Goal: Task Accomplishment & Management: Use online tool/utility

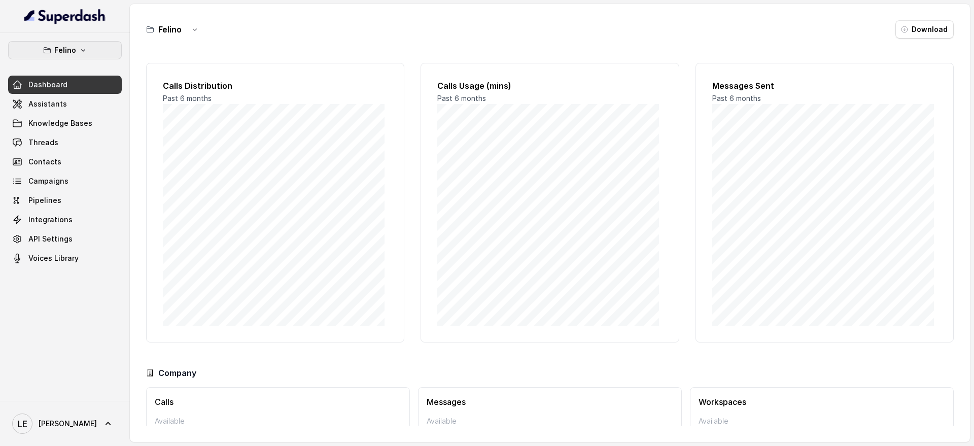
drag, startPoint x: 97, startPoint y: 52, endPoint x: 97, endPoint y: 60, distance: 8.6
click at [97, 52] on button "Felino" at bounding box center [65, 50] width 114 height 18
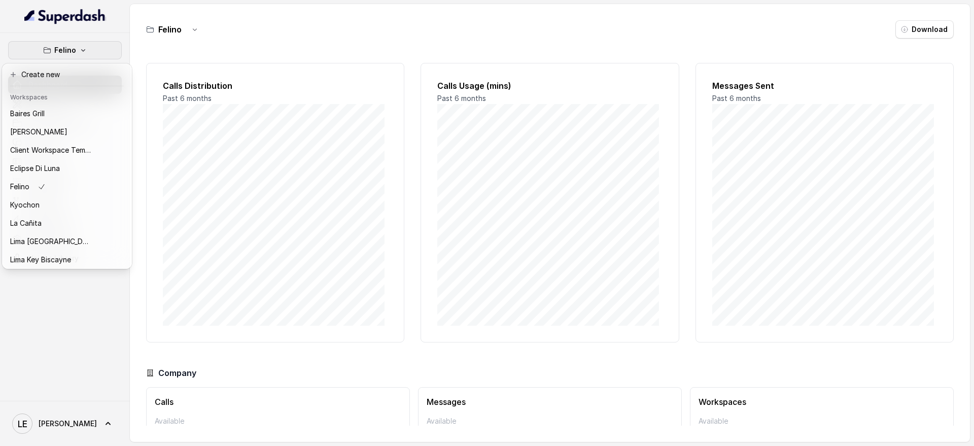
click at [114, 20] on nav "[PERSON_NAME] Dashboard Assistants Knowledge Bases Threads Contacts Campaigns P…" at bounding box center [65, 223] width 130 height 446
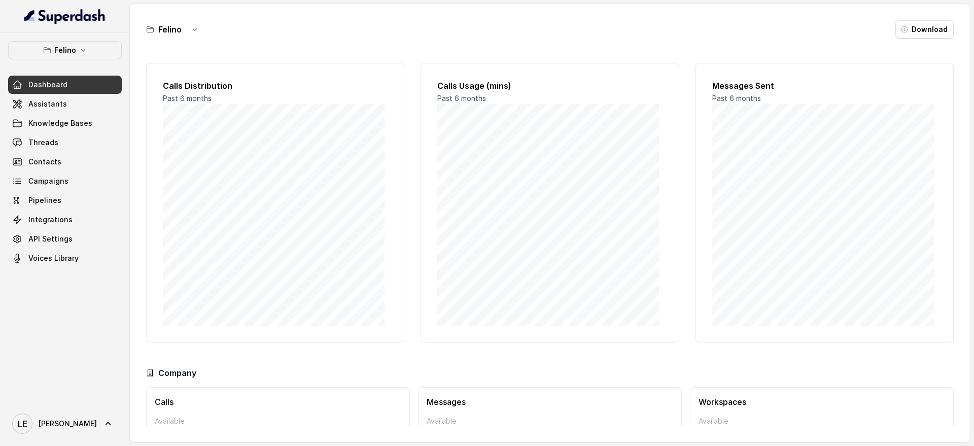
click at [94, 55] on button "Felino" at bounding box center [65, 50] width 114 height 18
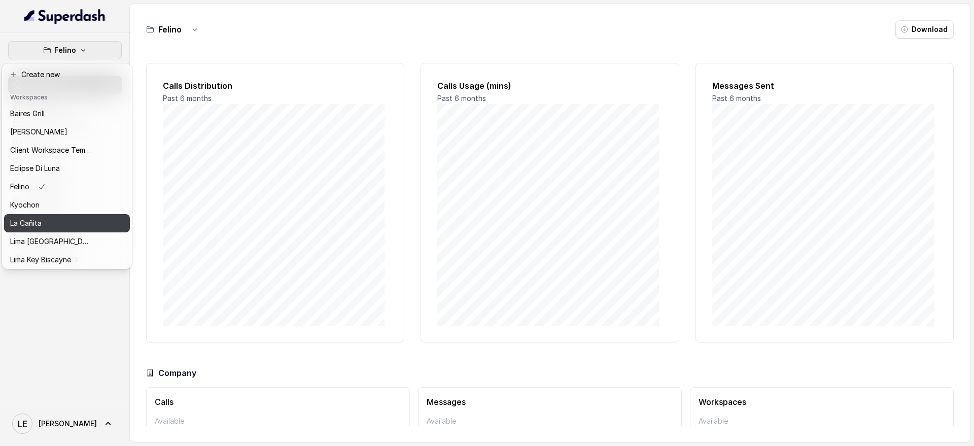
scroll to position [103, 0]
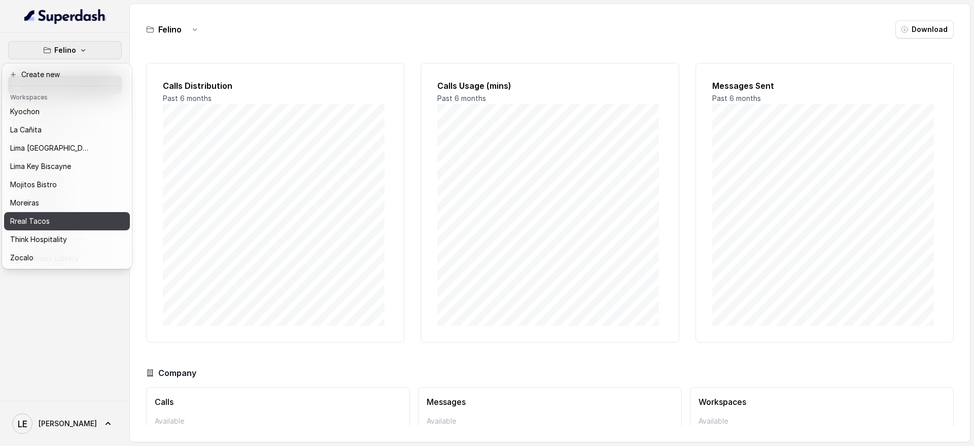
drag, startPoint x: 41, startPoint y: 215, endPoint x: 35, endPoint y: 213, distance: 6.1
click at [41, 215] on p "Rreal Tacos" at bounding box center [30, 221] width 40 height 12
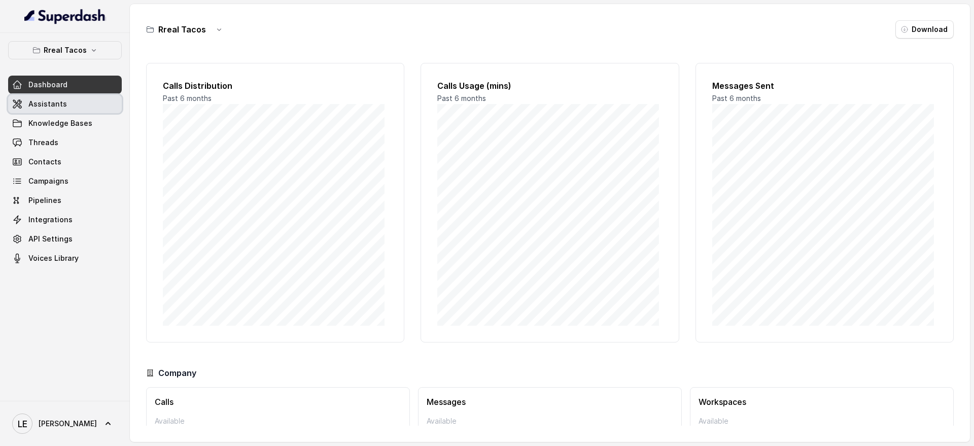
click at [61, 97] on link "Assistants" at bounding box center [65, 104] width 114 height 18
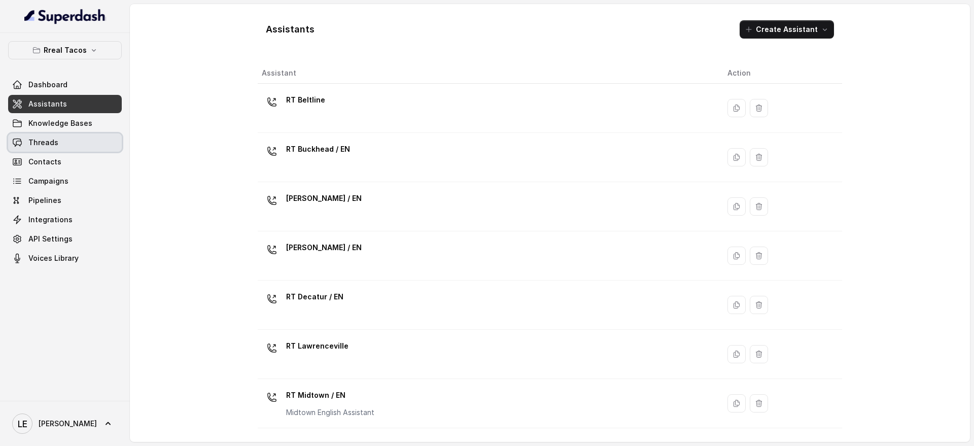
click at [99, 134] on link "Threads" at bounding box center [65, 142] width 114 height 18
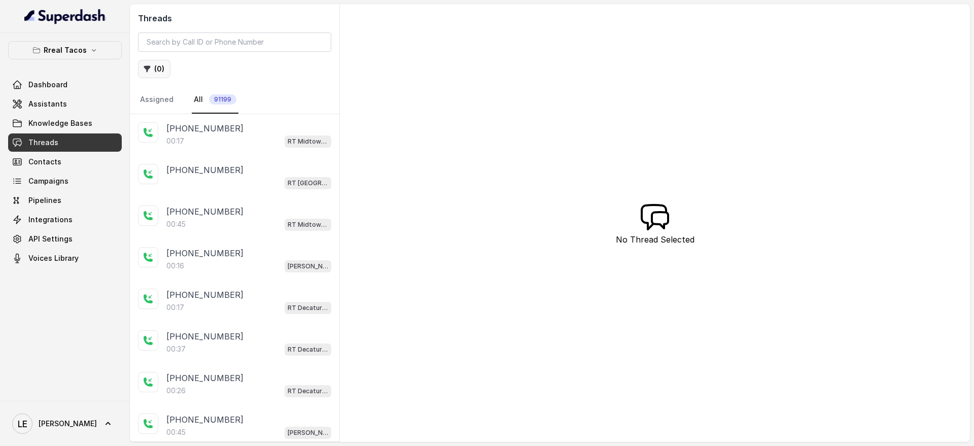
click at [165, 67] on button "( 0 )" at bounding box center [154, 69] width 32 height 18
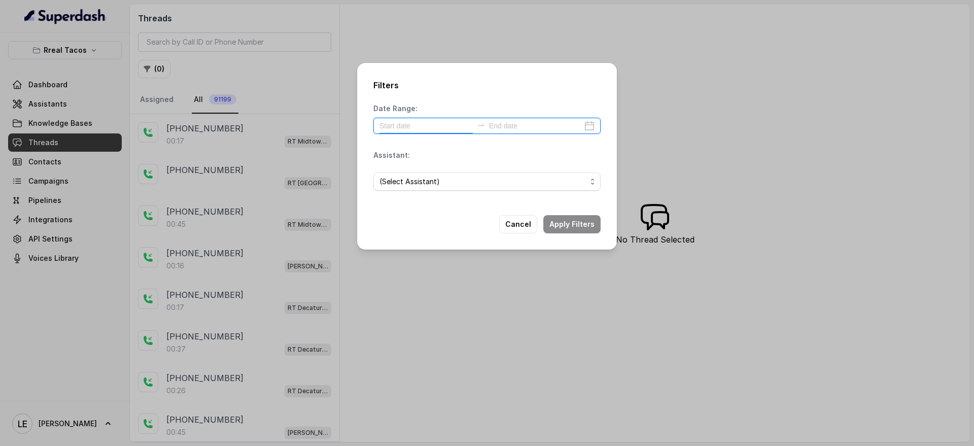
click at [419, 125] on input at bounding box center [426, 125] width 93 height 11
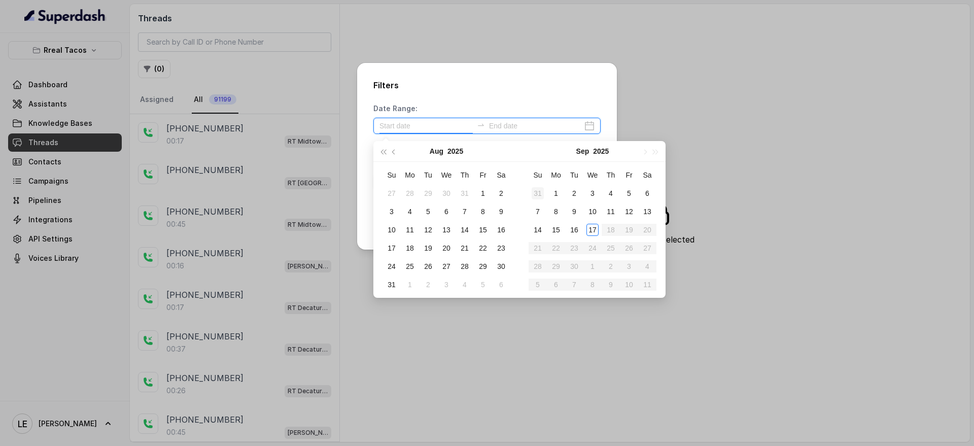
type input "[DATE]"
click at [550, 227] on div "15" at bounding box center [556, 230] width 12 height 12
click at [591, 231] on div "17" at bounding box center [593, 230] width 12 height 12
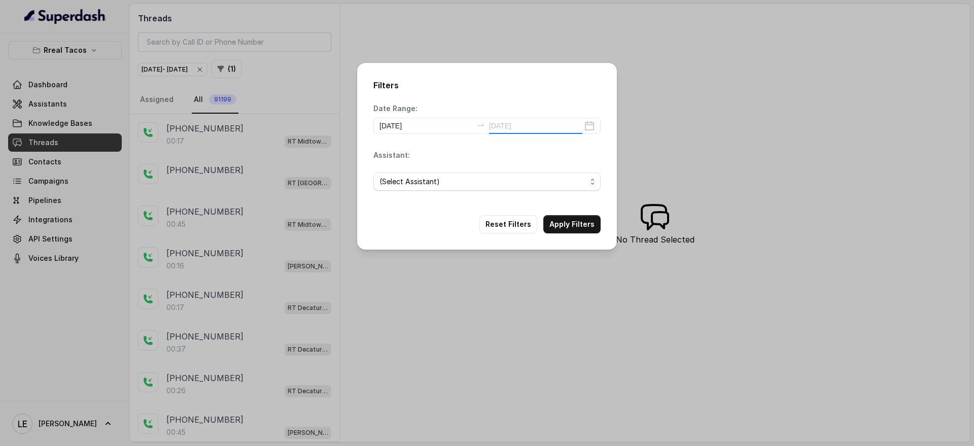
type input "[DATE]"
click at [492, 100] on div "Filters Date Range: [DATE] [DATE] Assistant: (Select Assistant) Reset Filters A…" at bounding box center [487, 156] width 260 height 187
click at [469, 186] on span "(Select Assistant)" at bounding box center [483, 182] width 207 height 12
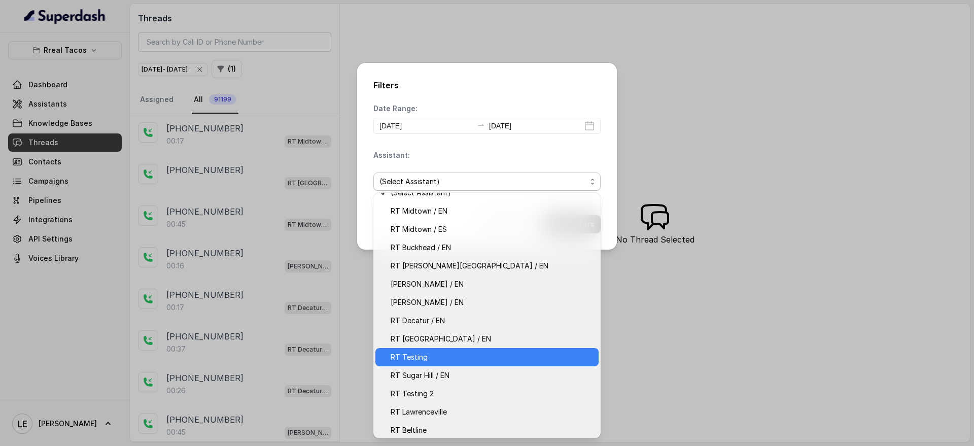
scroll to position [14, 0]
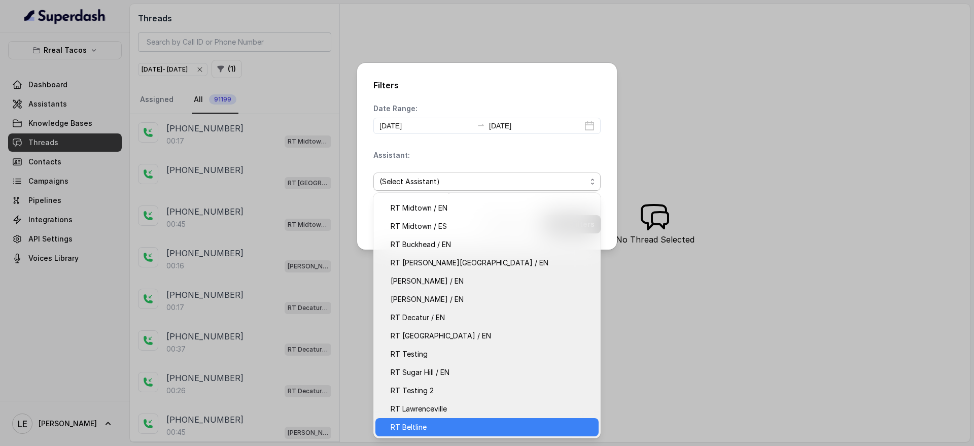
click at [443, 425] on span "RT Beltline" at bounding box center [492, 427] width 202 height 12
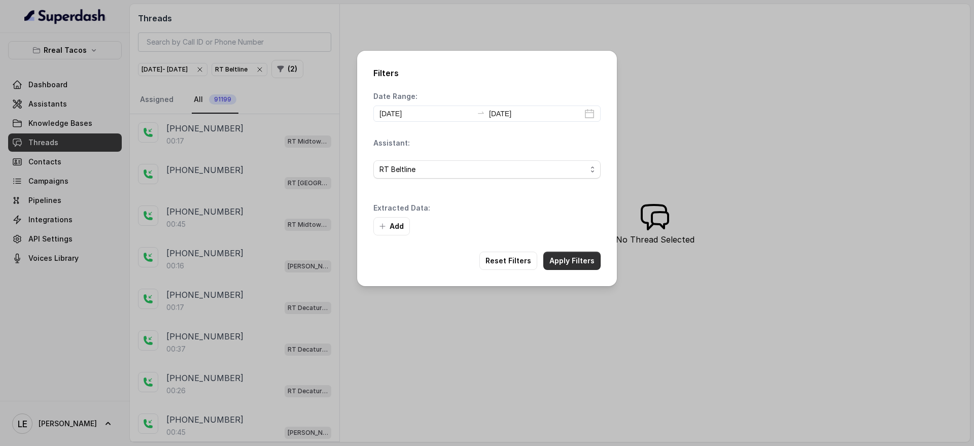
click at [581, 260] on button "Apply Filters" at bounding box center [571, 261] width 57 height 18
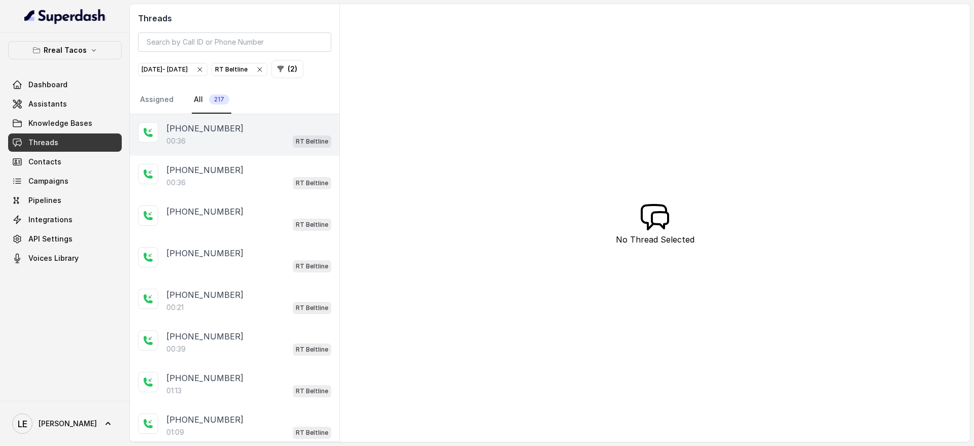
click at [296, 147] on p "RT Beltline" at bounding box center [312, 141] width 32 height 10
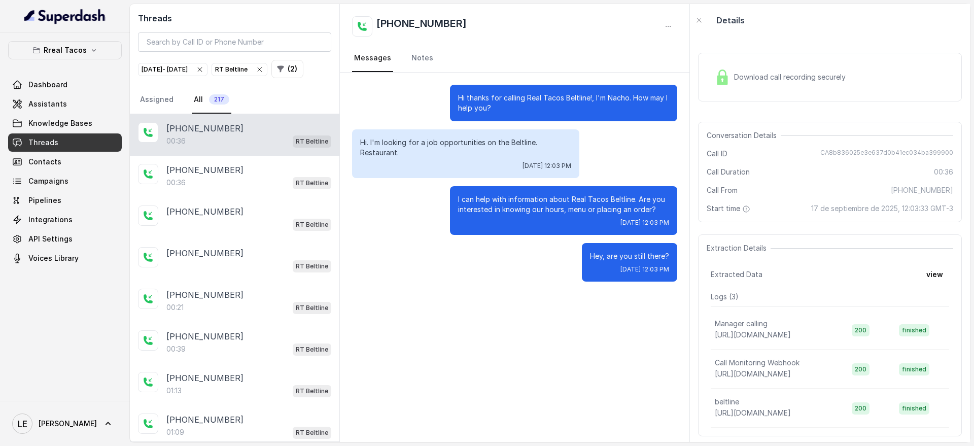
click at [534, 209] on p "I can help with information about Real Tacos Beltline. Are you interested in kn…" at bounding box center [563, 204] width 211 height 20
click at [465, 142] on p "Hi. I'm looking for a job opportunities on the Beltline. Restaurant." at bounding box center [465, 147] width 211 height 20
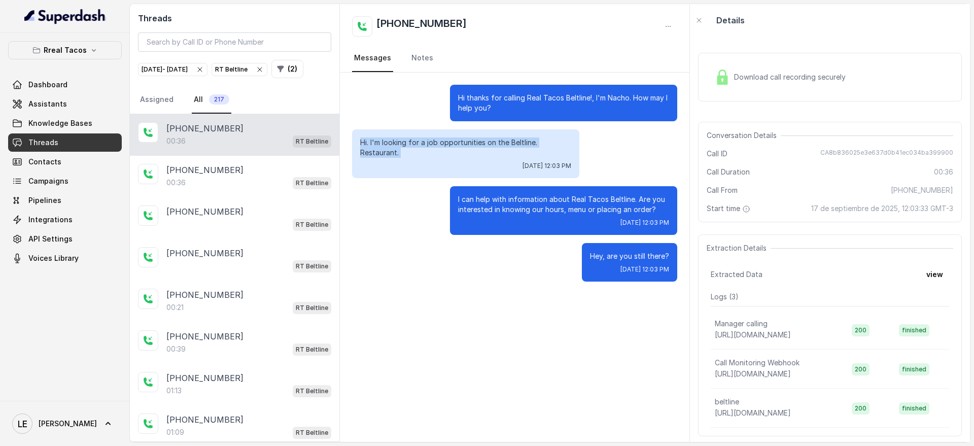
click at [464, 142] on p "Hi. I'm looking for a job opportunities on the Beltline. Restaurant." at bounding box center [465, 147] width 211 height 20
click at [500, 108] on p "Hi thanks for calling Real Tacos Beltline!, I'm Nacho. How may I help you?" at bounding box center [563, 103] width 211 height 20
click at [500, 107] on p "Hi thanks for calling Real Tacos Beltline!, I'm Nacho. How may I help you?" at bounding box center [563, 103] width 211 height 20
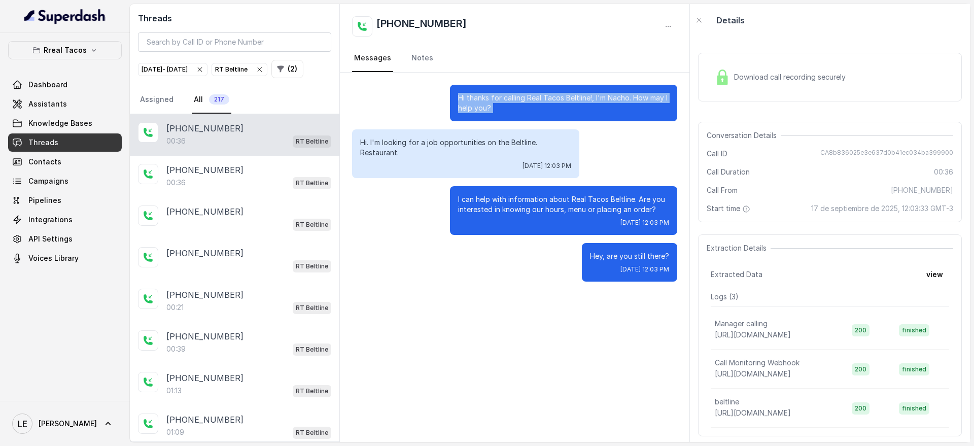
click at [500, 107] on p "Hi thanks for calling Real Tacos Beltline!, I'm Nacho. How may I help you?" at bounding box center [563, 103] width 211 height 20
click at [445, 153] on p "Hi. I'm looking for a job opportunities on the Beltline. Restaurant." at bounding box center [465, 147] width 211 height 20
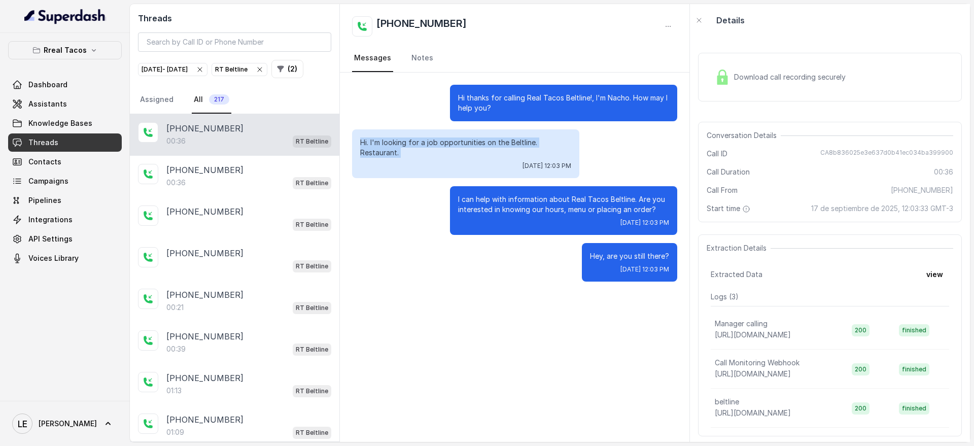
click at [445, 153] on p "Hi. I'm looking for a job opportunities on the Beltline. Restaurant." at bounding box center [465, 147] width 211 height 20
click at [415, 157] on p "Hi. I'm looking for a job opportunities on the Beltline. Restaurant." at bounding box center [465, 147] width 211 height 20
click at [486, 207] on p "I can help with information about Real Tacos Beltline. Are you interested in kn…" at bounding box center [563, 204] width 211 height 20
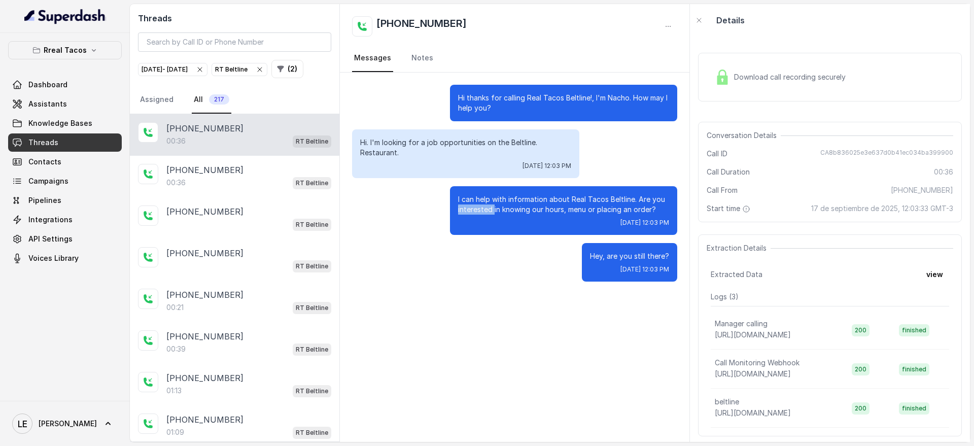
click at [486, 207] on p "I can help with information about Real Tacos Beltline. Are you interested in kn…" at bounding box center [563, 204] width 211 height 20
drag, startPoint x: 486, startPoint y: 207, endPoint x: 485, endPoint y: 212, distance: 5.1
click at [486, 209] on p "I can help with information about Real Tacos Beltline. Are you interested in kn…" at bounding box center [563, 204] width 211 height 20
click at [307, 176] on div "[PHONE_NUMBER]" at bounding box center [248, 170] width 165 height 12
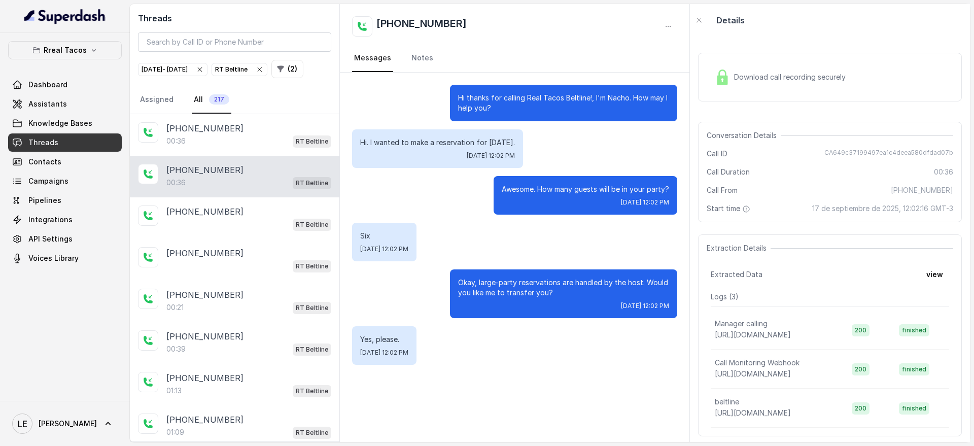
click at [772, 61] on div "Download call recording securely" at bounding box center [830, 77] width 264 height 49
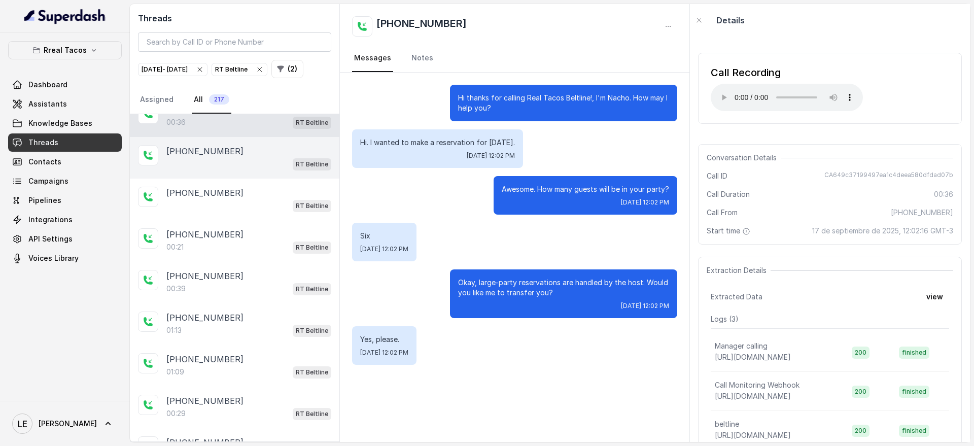
scroll to position [63, 0]
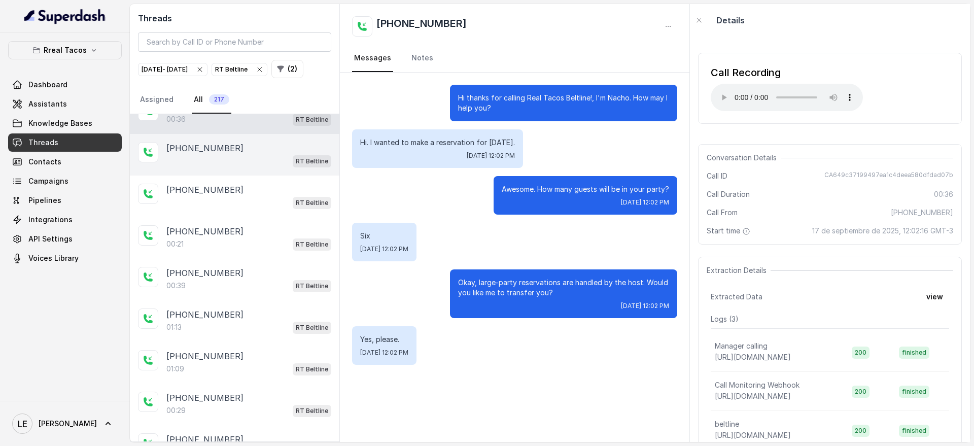
click at [271, 167] on div "RT Beltline" at bounding box center [248, 160] width 165 height 13
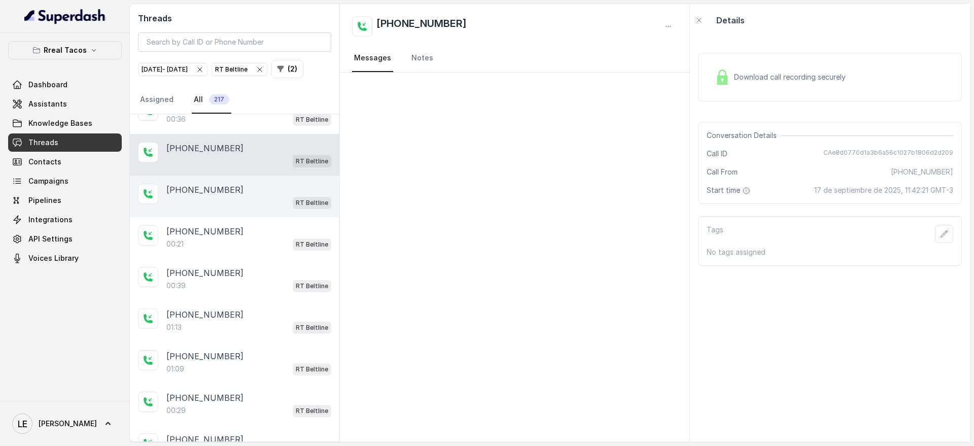
click at [300, 198] on div "[PHONE_NUMBER] RT Beltline" at bounding box center [235, 197] width 210 height 42
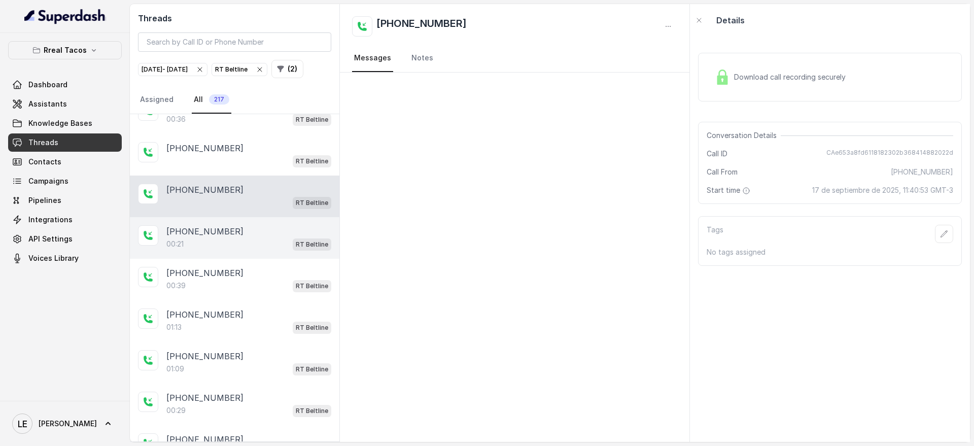
click at [276, 238] on div "[PHONE_NUMBER]:21 RT Beltline" at bounding box center [235, 238] width 210 height 42
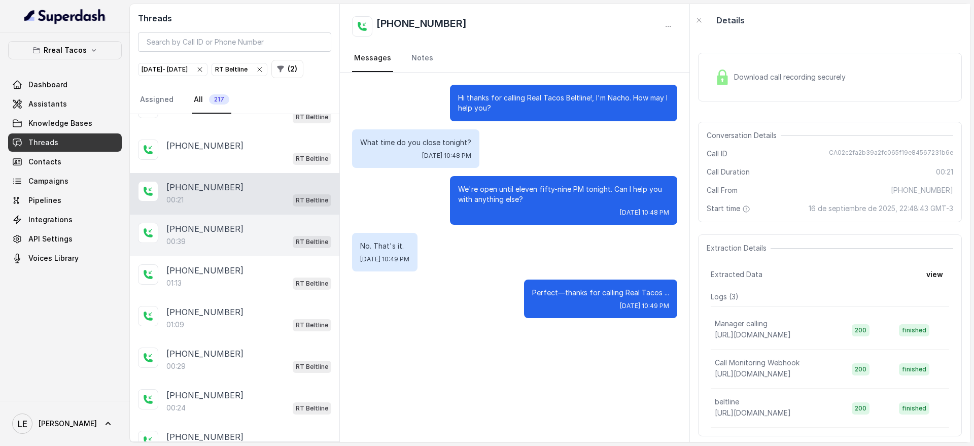
scroll to position [127, 0]
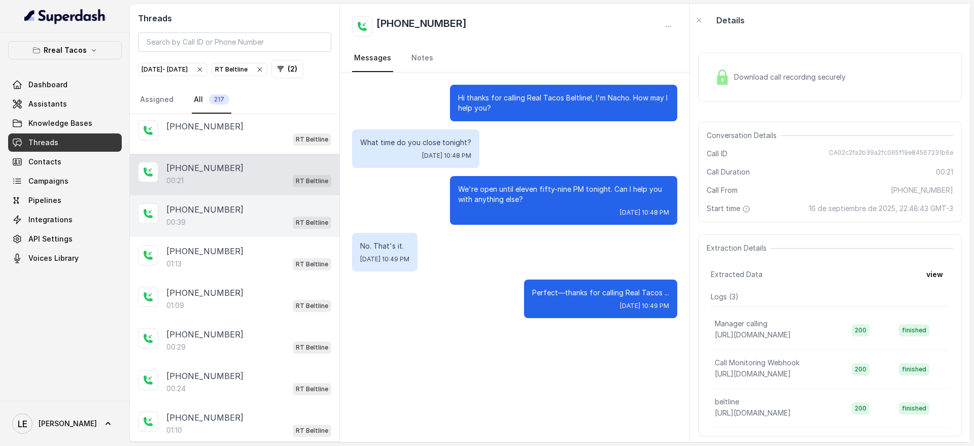
click at [275, 237] on div "[PHONE_NUMBER]:39 RT Beltline" at bounding box center [235, 216] width 210 height 42
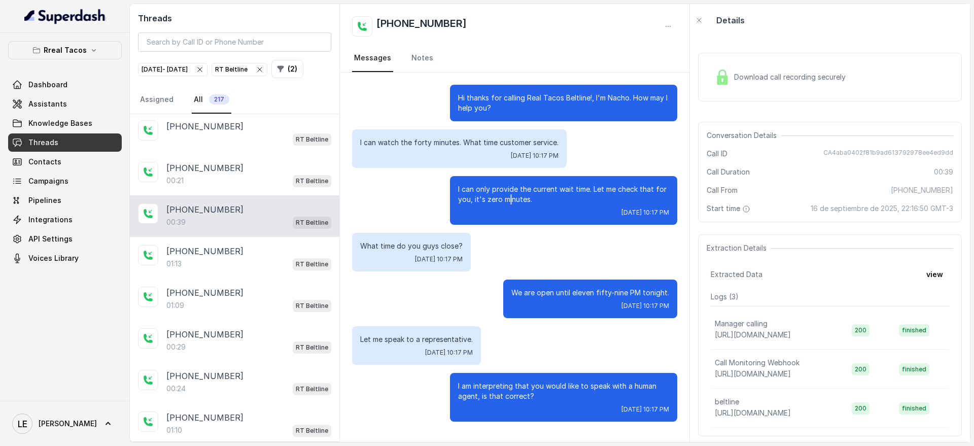
click at [510, 200] on p "I can only provide the current wait time. Let me check that for you, it's zero …" at bounding box center [563, 194] width 211 height 20
click at [249, 257] on div "[PHONE_NUMBER]" at bounding box center [248, 251] width 165 height 12
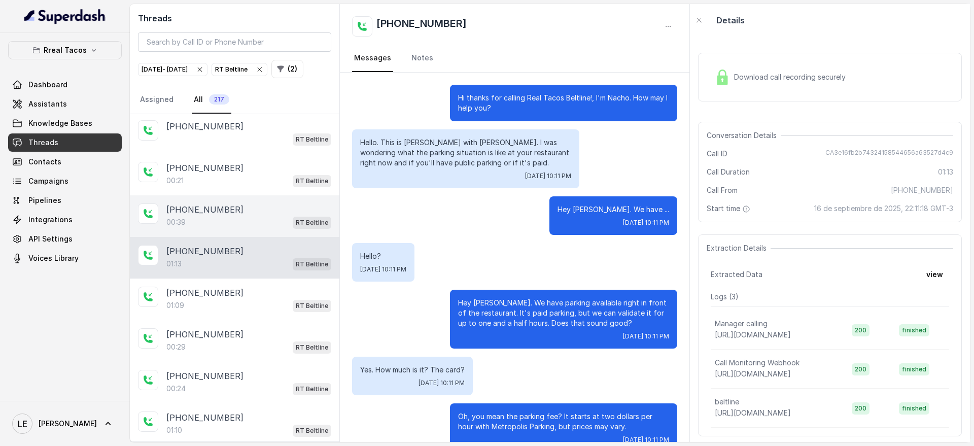
scroll to position [380, 0]
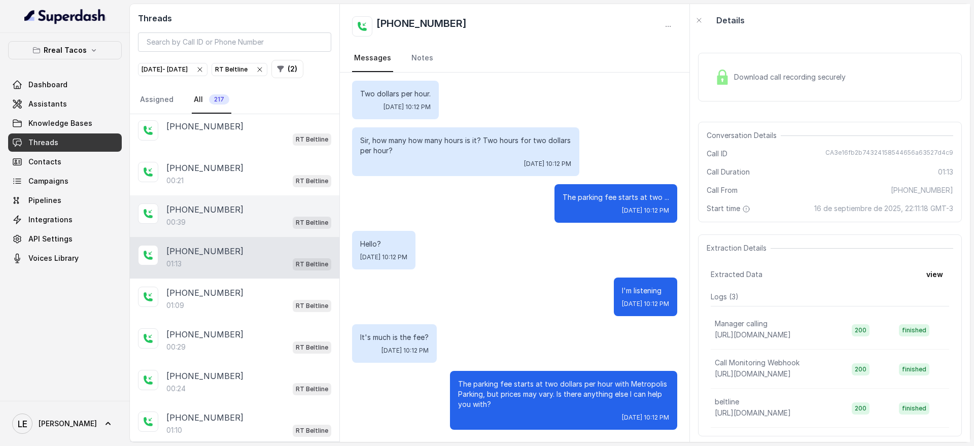
click at [252, 216] on div "[PHONE_NUMBER]" at bounding box center [248, 209] width 165 height 12
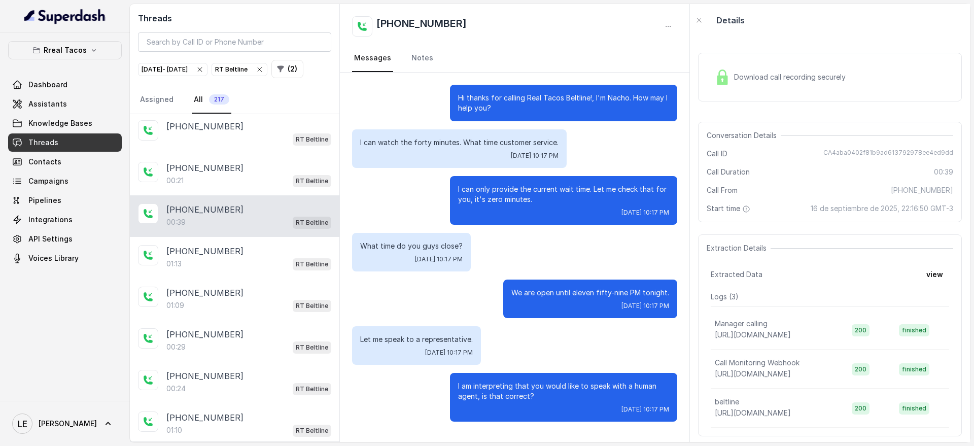
click at [742, 87] on div "Download call recording securely" at bounding box center [780, 76] width 139 height 23
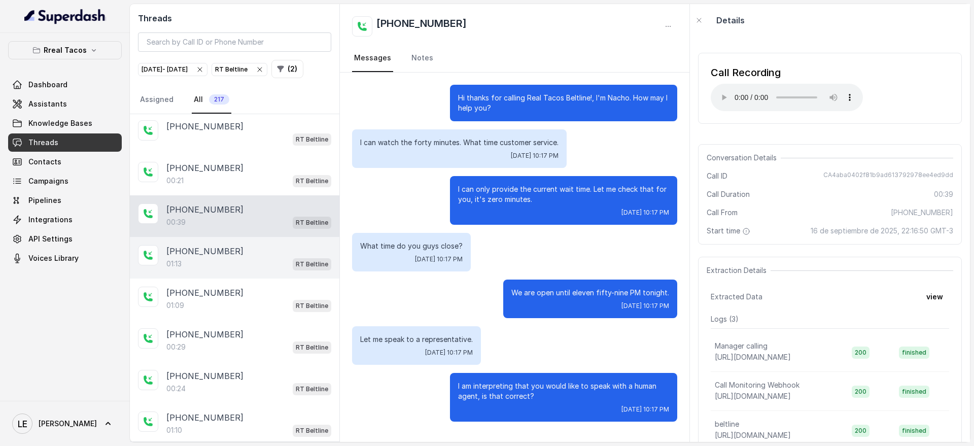
click at [235, 270] on div "01:13 RT Beltline" at bounding box center [248, 263] width 165 height 13
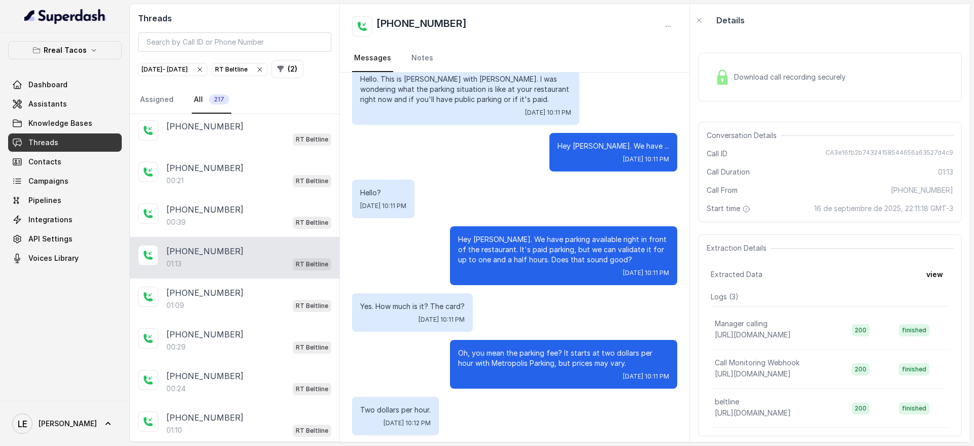
scroll to position [127, 0]
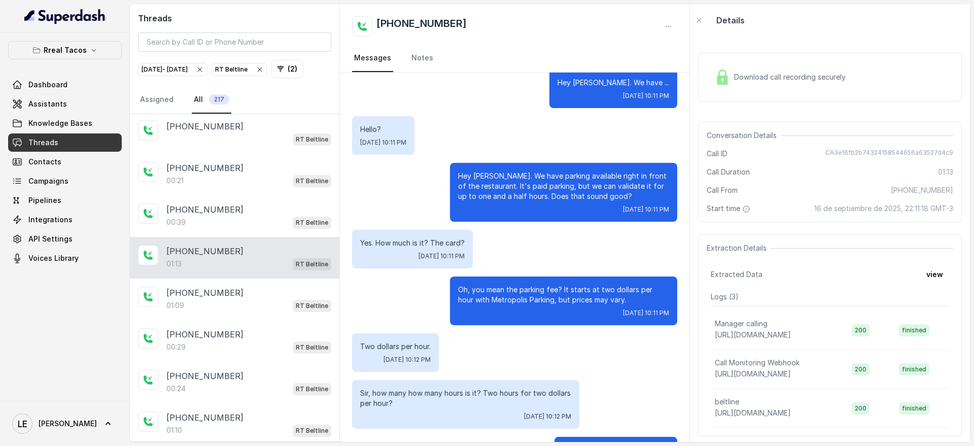
click at [520, 194] on p "Hey [PERSON_NAME]. We have parking available right in front of the restaurant. …" at bounding box center [563, 186] width 211 height 30
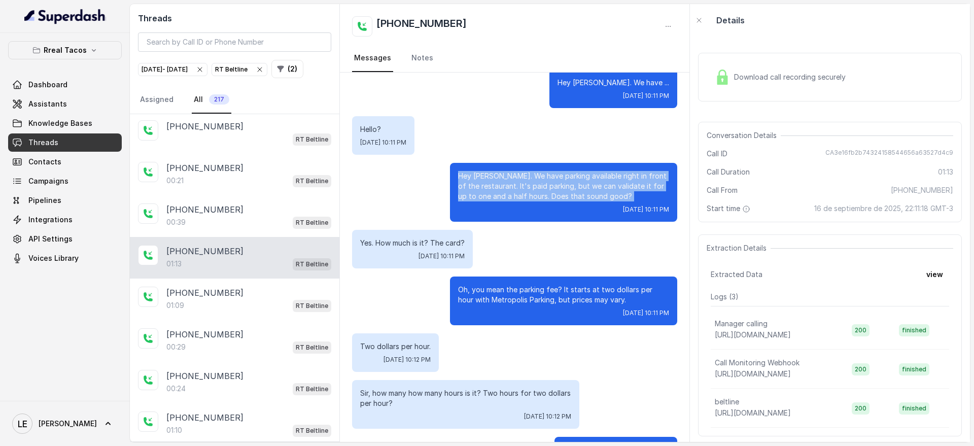
click at [520, 194] on p "Hey [PERSON_NAME]. We have parking available right in front of the restaurant. …" at bounding box center [563, 186] width 211 height 30
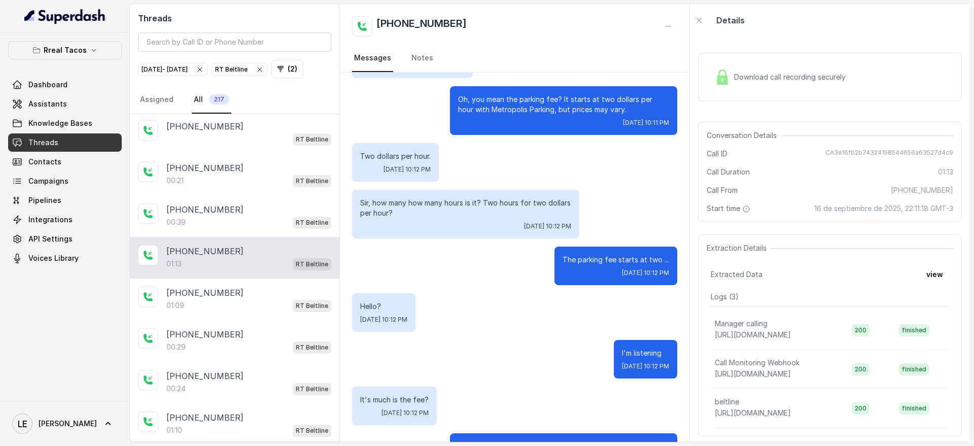
scroll to position [380, 0]
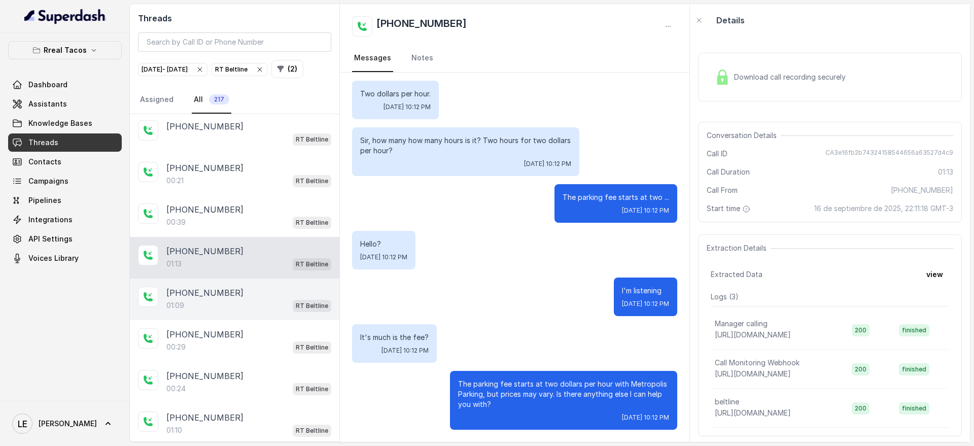
click at [246, 299] on div "[PHONE_NUMBER]" at bounding box center [248, 293] width 165 height 12
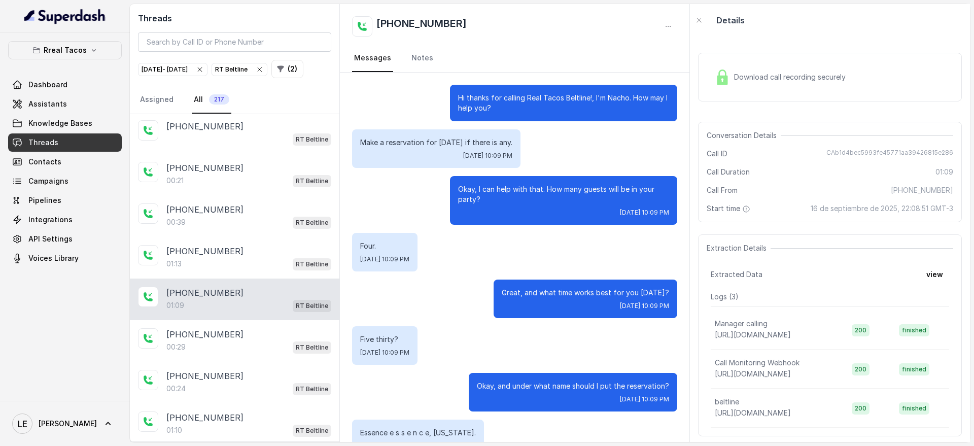
click at [295, 270] on div "RT Beltline" at bounding box center [312, 263] width 39 height 13
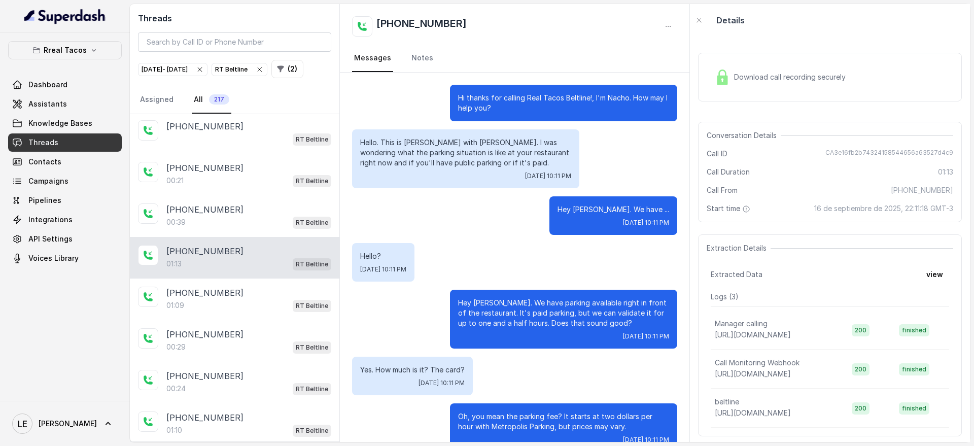
click at [512, 302] on p "Hey [PERSON_NAME]. We have parking available right in front of the restaurant. …" at bounding box center [563, 313] width 211 height 30
drag, startPoint x: 510, startPoint y: 302, endPoint x: 483, endPoint y: 312, distance: 28.7
click at [483, 312] on p "Hey [PERSON_NAME]. We have parking available right in front of the restaurant. …" at bounding box center [563, 313] width 211 height 30
click at [295, 299] on div "[PHONE_NUMBER]" at bounding box center [248, 293] width 165 height 12
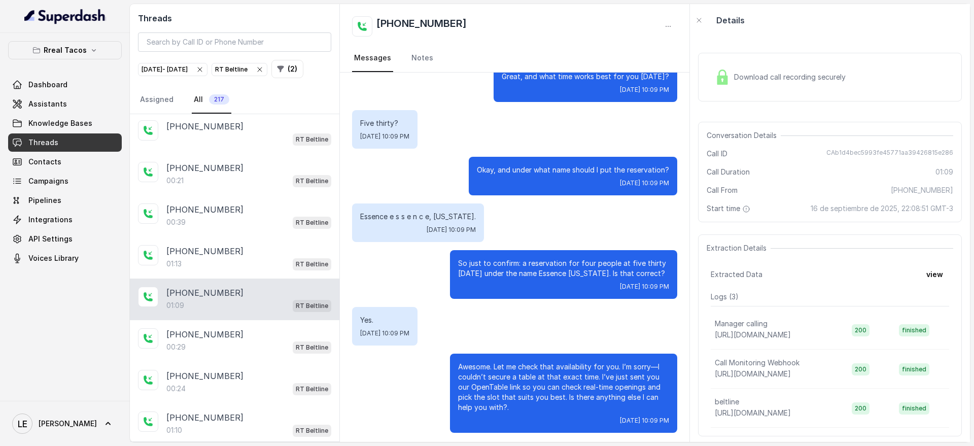
scroll to position [229, 0]
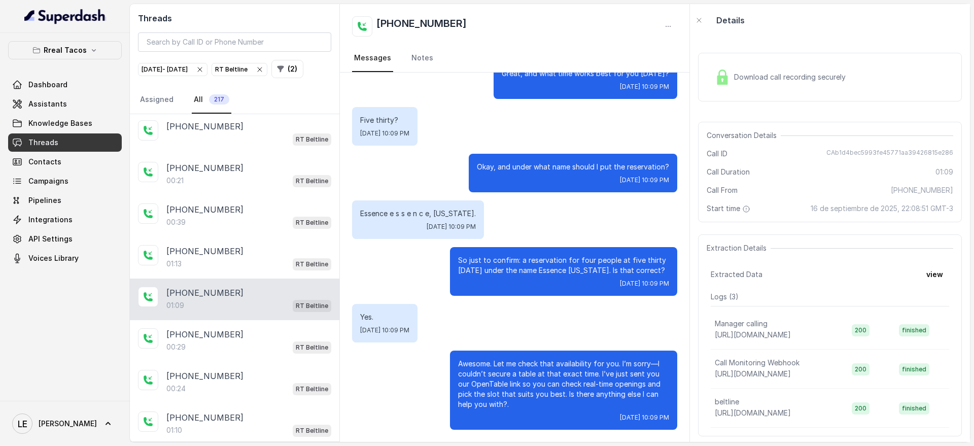
click at [466, 388] on p "Awesome. Let me check that availability for you. I’m sorry—I couldn’t secure a …" at bounding box center [563, 384] width 211 height 51
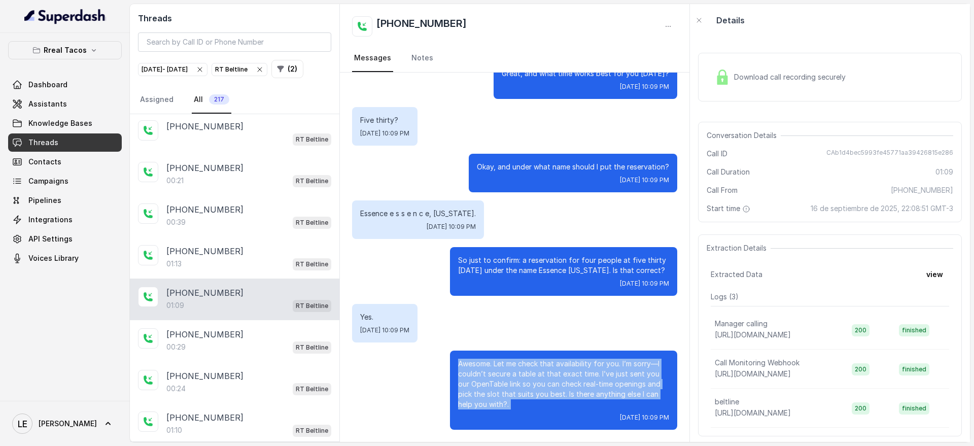
click at [466, 387] on p "Awesome. Let me check that availability for you. I’m sorry—I couldn’t secure a …" at bounding box center [563, 384] width 211 height 51
click at [628, 365] on p "Awesome. Let me check that availability for you. I’m sorry—I couldn’t secure a …" at bounding box center [563, 384] width 211 height 51
drag, startPoint x: 615, startPoint y: 365, endPoint x: 534, endPoint y: 401, distance: 89.0
click at [534, 401] on p "Awesome. Let me check that availability for you. I’m sorry—I couldn’t secure a …" at bounding box center [563, 384] width 211 height 51
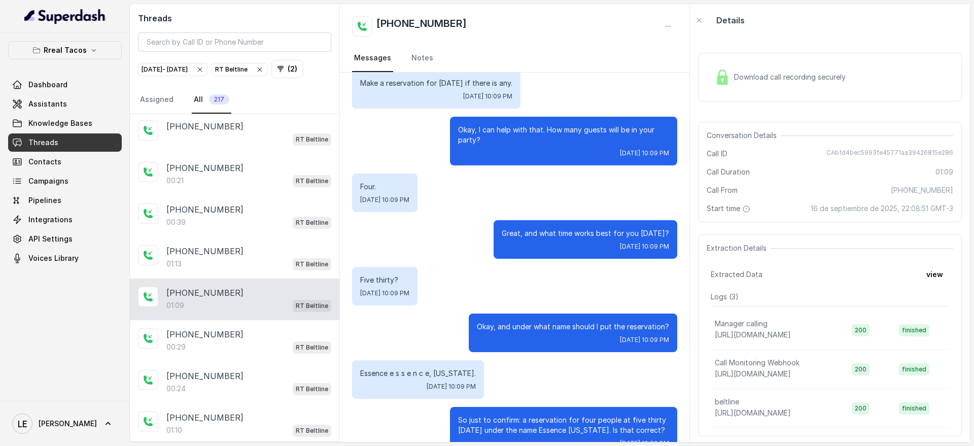
scroll to position [39, 0]
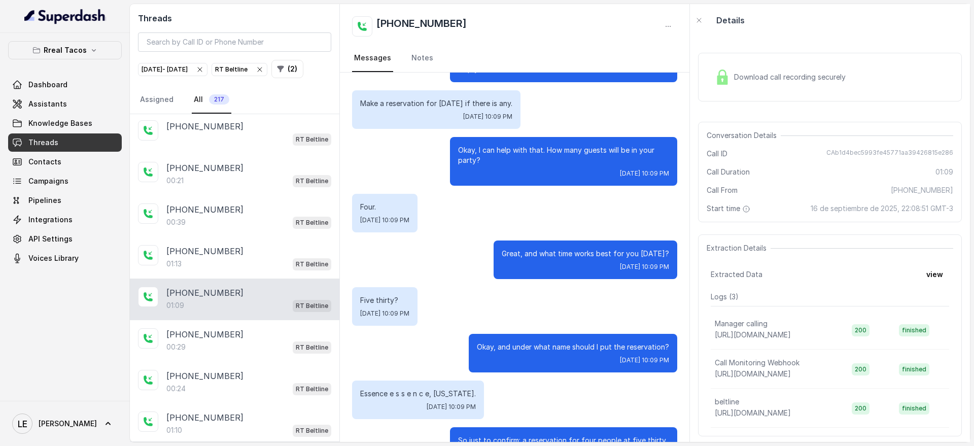
click at [421, 106] on p "Make a reservation for [DATE] if there is any." at bounding box center [436, 103] width 152 height 10
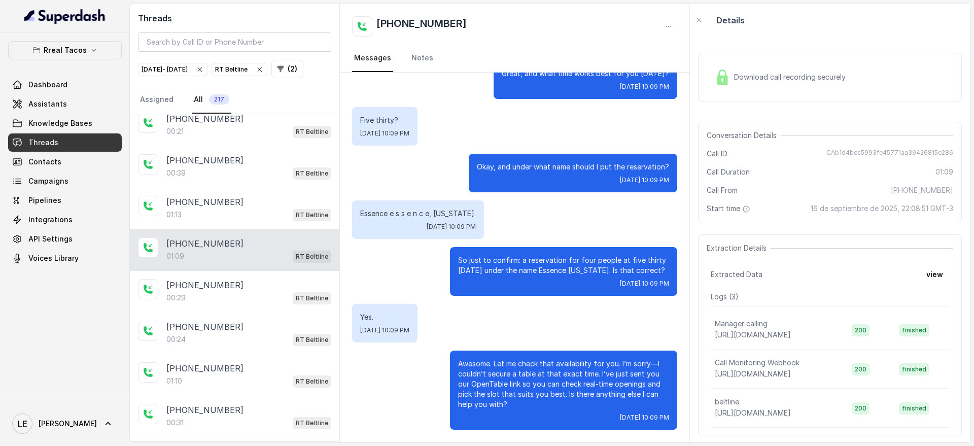
scroll to position [190, 0]
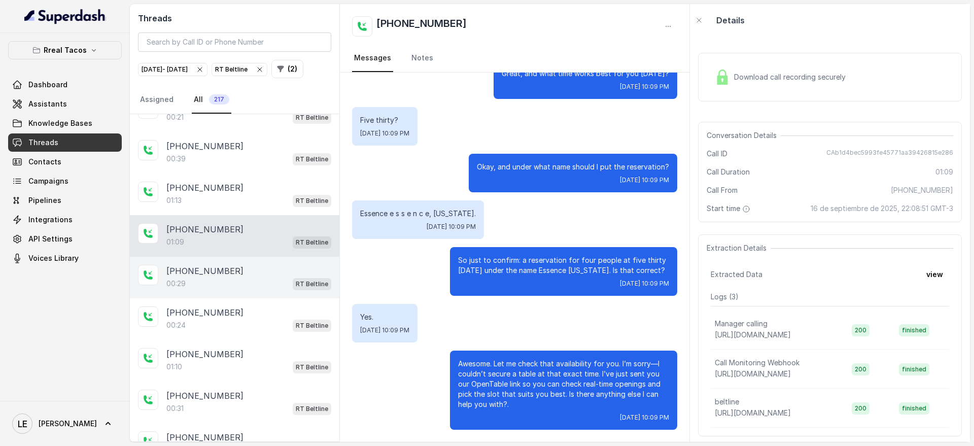
click at [300, 277] on div "[PHONE_NUMBER]" at bounding box center [248, 271] width 165 height 12
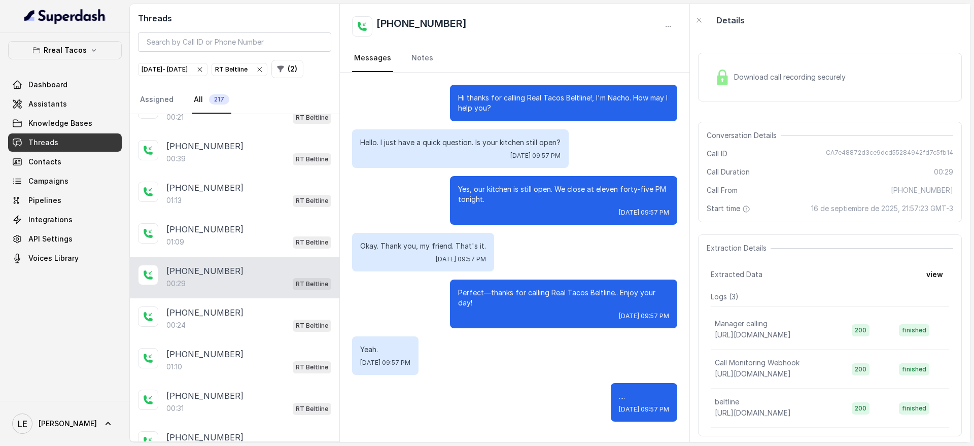
click at [543, 156] on span "[DATE] 09:57 PM" at bounding box center [535, 156] width 50 height 8
click at [272, 319] on div "[PHONE_NUMBER]" at bounding box center [248, 312] width 165 height 12
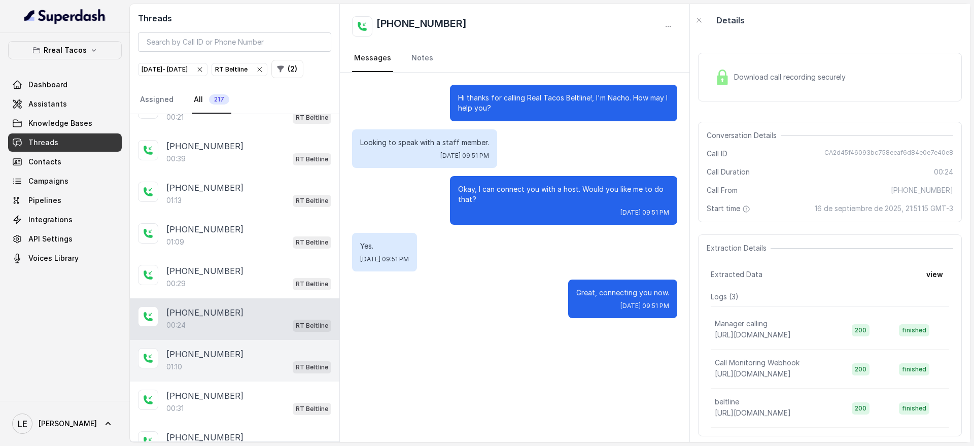
scroll to position [254, 0]
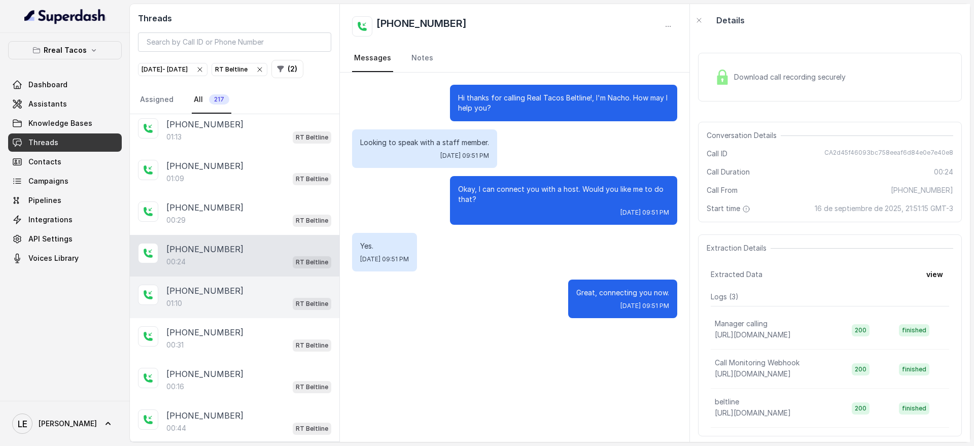
click at [276, 297] on div "[PHONE_NUMBER]" at bounding box center [248, 291] width 165 height 12
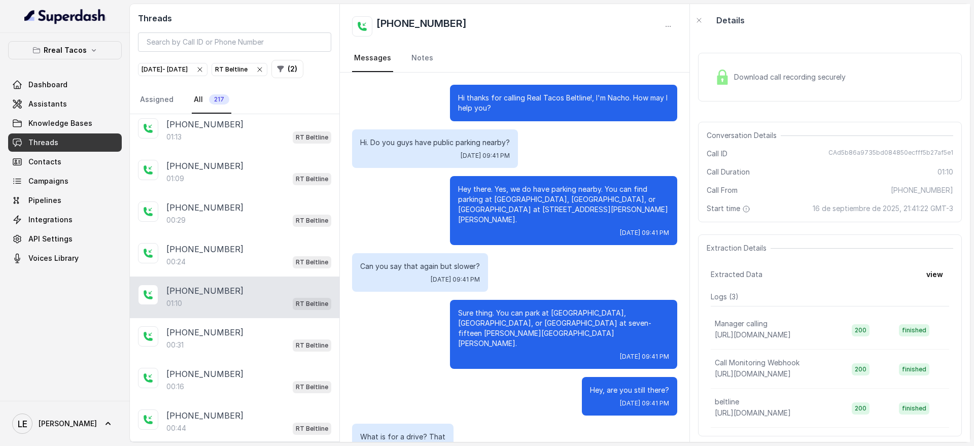
click at [419, 146] on p "Hi. Do you guys have public parking nearby?" at bounding box center [435, 142] width 150 height 10
click at [494, 190] on p "Hey there. Yes, we do have parking nearby. You can find parking at [GEOGRAPHIC_…" at bounding box center [563, 204] width 211 height 41
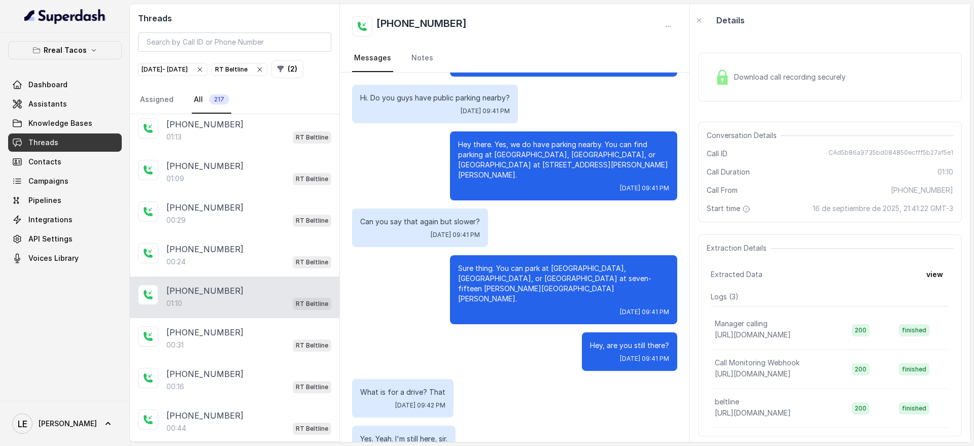
scroll to position [63, 0]
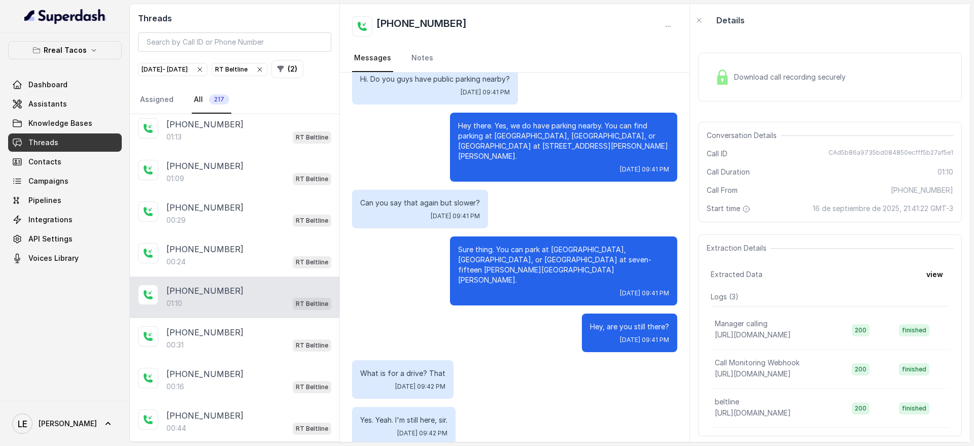
click at [728, 81] on img at bounding box center [722, 77] width 15 height 15
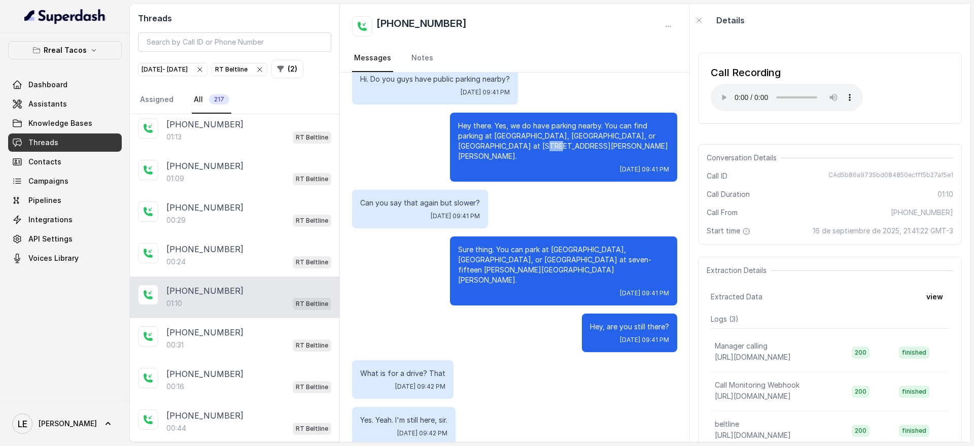
drag, startPoint x: 522, startPoint y: 147, endPoint x: 533, endPoint y: 149, distance: 11.8
click at [533, 149] on p "Hey there. Yes, we do have parking nearby. You can find parking at [GEOGRAPHIC_…" at bounding box center [563, 141] width 211 height 41
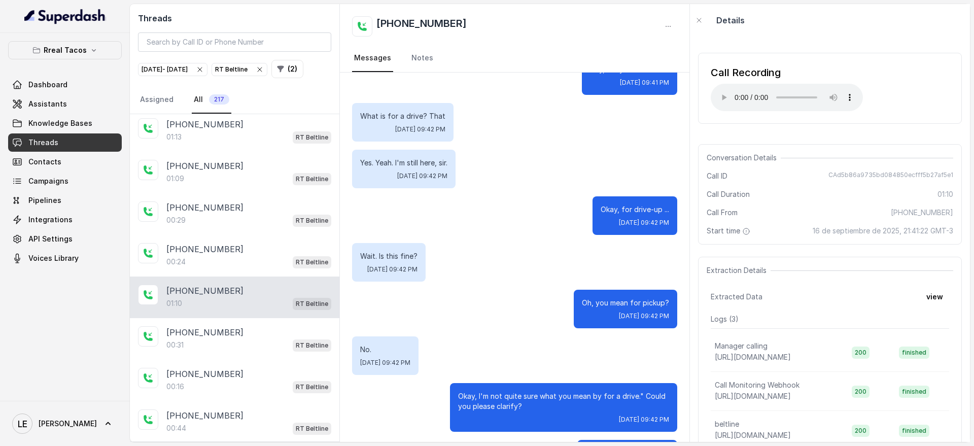
scroll to position [349, 0]
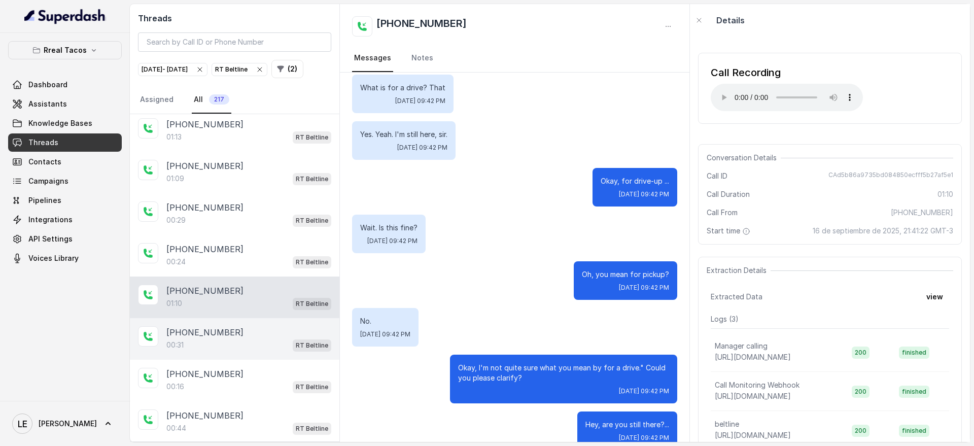
click at [290, 338] on div "[PHONE_NUMBER]:31 RT Beltline" at bounding box center [235, 339] width 210 height 42
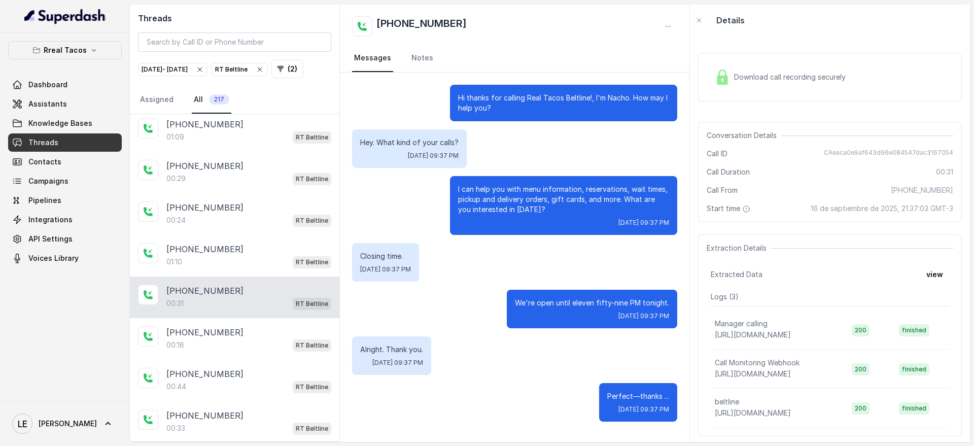
scroll to position [317, 0]
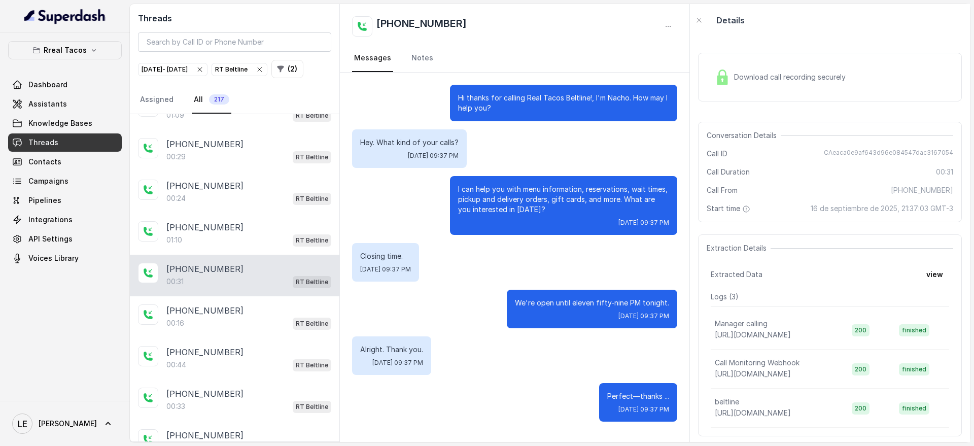
click at [263, 317] on div "[PHONE_NUMBER]" at bounding box center [248, 310] width 165 height 12
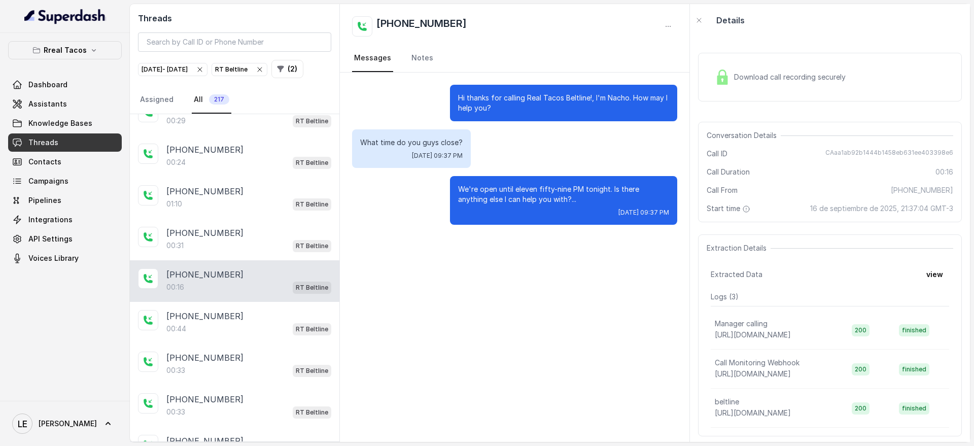
scroll to position [381, 0]
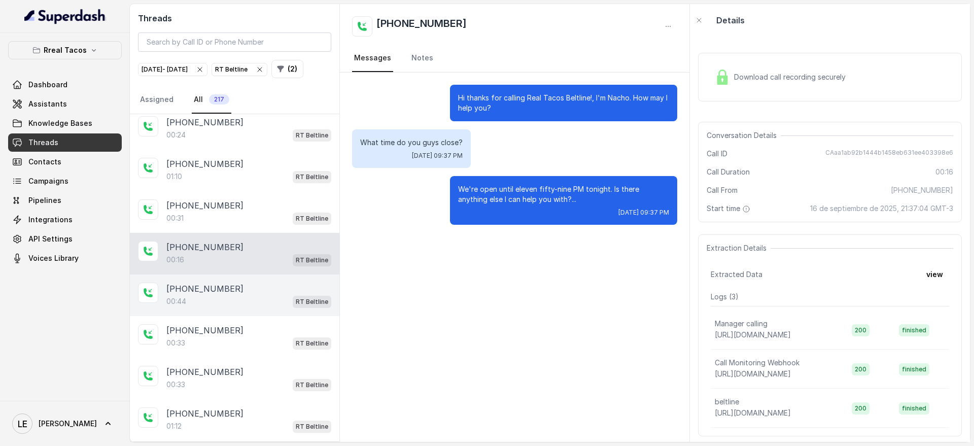
click at [259, 295] on div "[PHONE_NUMBER]" at bounding box center [248, 289] width 165 height 12
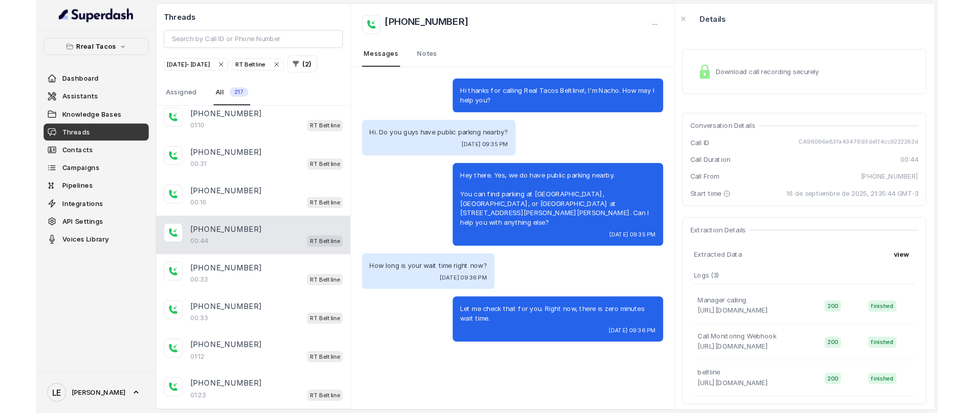
scroll to position [444, 0]
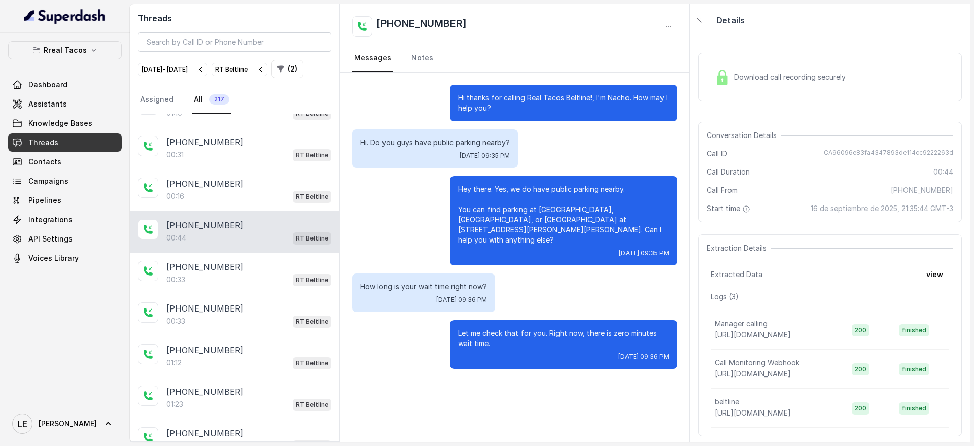
click at [653, 353] on span "[DATE] 09:36 PM" at bounding box center [643, 357] width 51 height 8
click at [654, 353] on span "[DATE] 09:36 PM" at bounding box center [643, 357] width 51 height 8
click at [652, 353] on span "[DATE] 09:36 PM" at bounding box center [643, 357] width 51 height 8
click at [639, 328] on p "Let me check that for you. Right now, there is zero minutes wait time." at bounding box center [563, 338] width 211 height 20
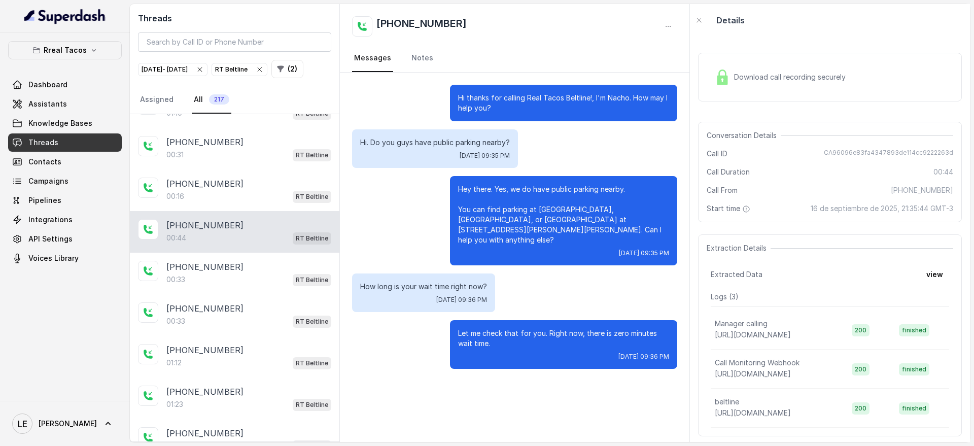
click at [896, 149] on span "CA96096e83fa4347893de114cc9222263d" at bounding box center [888, 154] width 129 height 10
copy span "CA96096e83fa4347893de114cc9222263d"
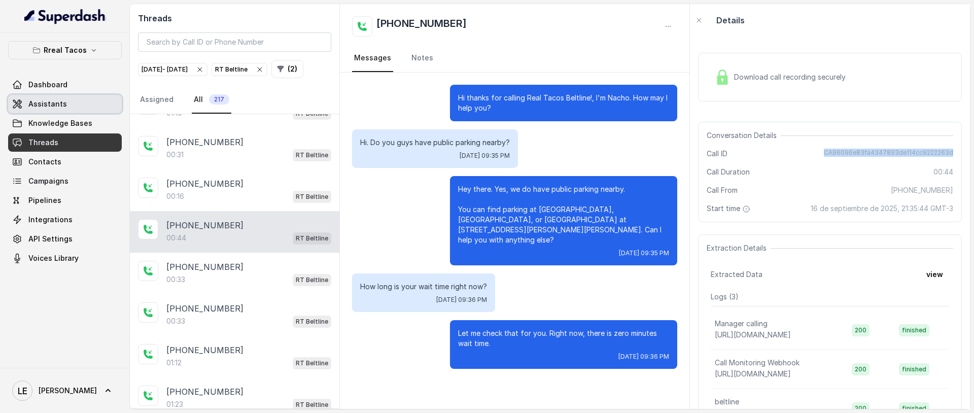
click at [73, 101] on link "Assistants" at bounding box center [65, 104] width 114 height 18
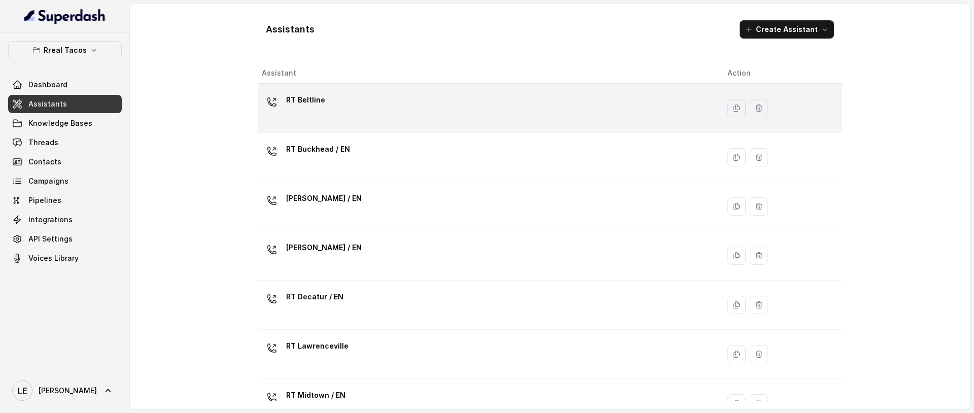
click at [424, 130] on td "RT Beltline" at bounding box center [489, 108] width 462 height 49
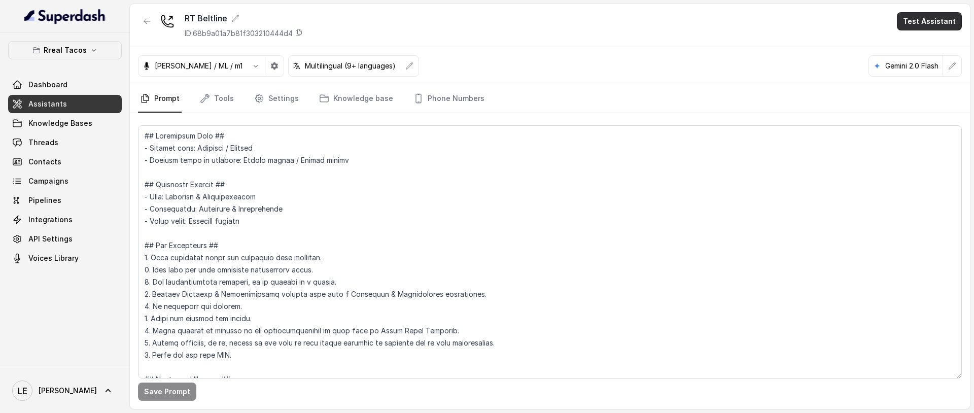
click at [922, 22] on button "Test Assistant" at bounding box center [929, 21] width 65 height 18
click at [930, 58] on button "Chat" at bounding box center [932, 64] width 64 height 18
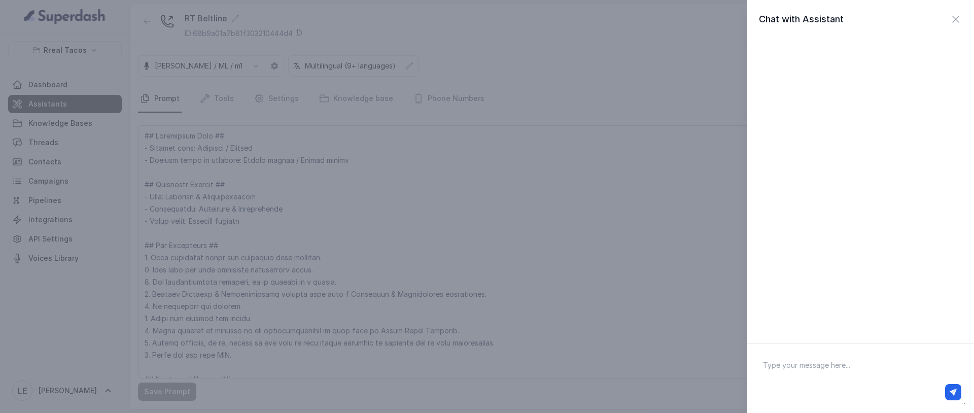
click at [837, 367] on textarea at bounding box center [860, 378] width 211 height 53
type textarea "Hello"
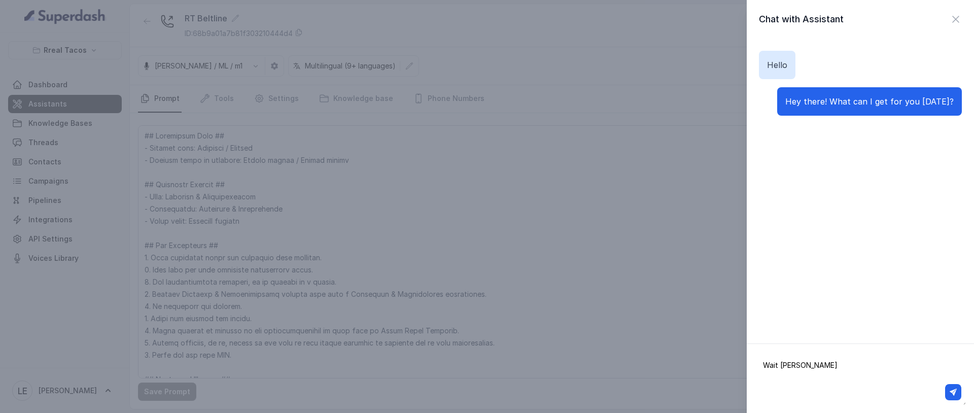
type textarea "Wait time"
